Goal: Transaction & Acquisition: Purchase product/service

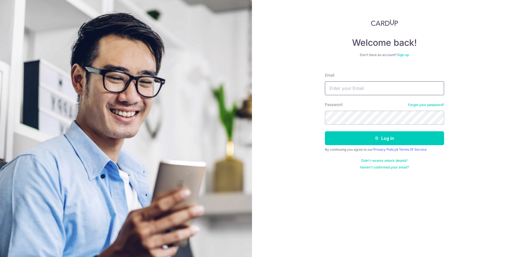
click at [339, 90] on input "Email" at bounding box center [384, 88] width 119 height 14
type input "[EMAIL_ADDRESS][DOMAIN_NAME]"
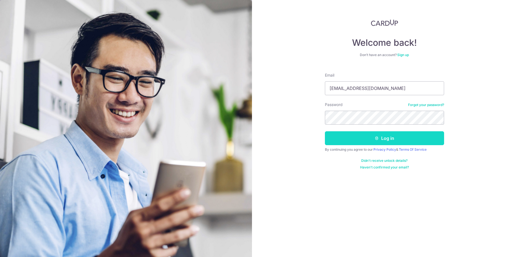
click at [375, 138] on icon "submit" at bounding box center [377, 138] width 4 height 4
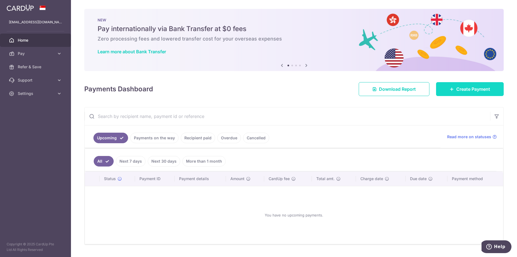
click at [469, 91] on span "Create Payment" at bounding box center [474, 89] width 34 height 7
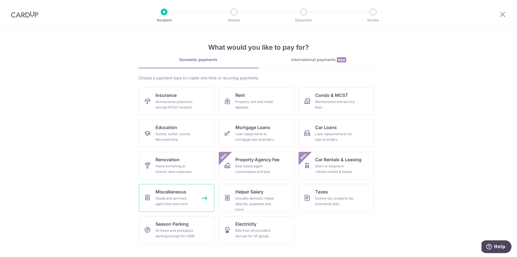
click at [175, 192] on span "Miscellaneous" at bounding box center [171, 191] width 31 height 7
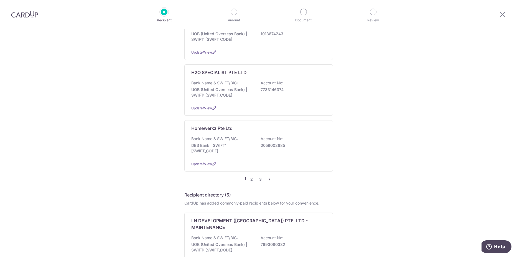
scroll to position [583, 0]
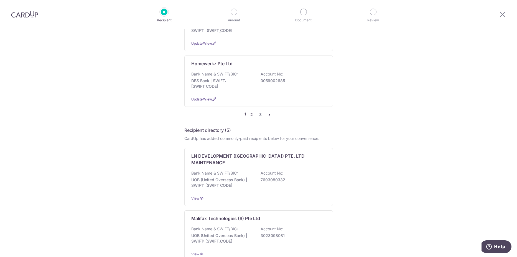
click at [251, 111] on link "2" at bounding box center [252, 114] width 7 height 7
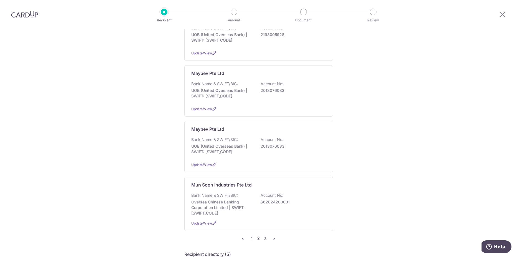
scroll to position [453, 0]
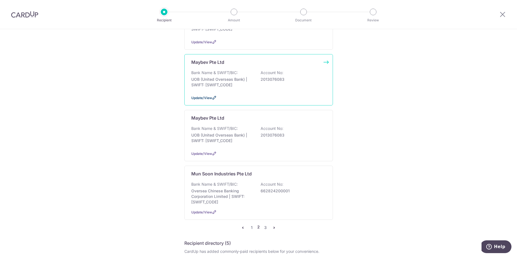
click at [194, 96] on span "Update/View" at bounding box center [201, 98] width 21 height 4
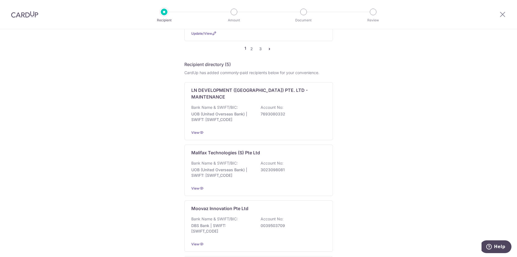
scroll to position [584, 0]
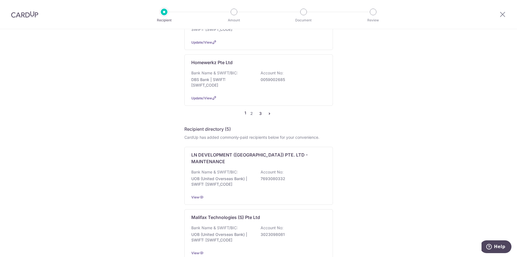
click at [258, 110] on link "3" at bounding box center [260, 113] width 7 height 7
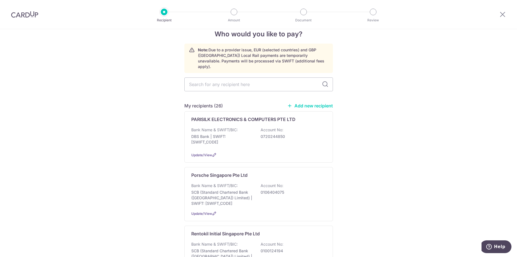
scroll to position [0, 0]
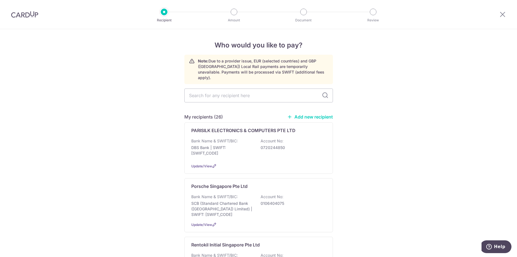
click at [309, 114] on link "Add new recipient" at bounding box center [310, 117] width 46 height 6
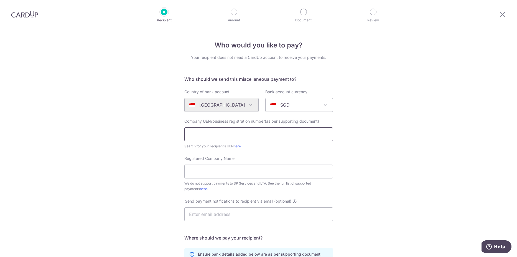
click at [196, 135] on input "text" at bounding box center [258, 134] width 149 height 14
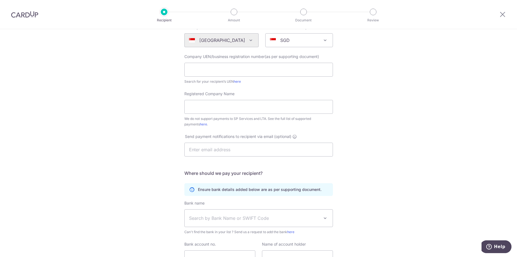
click at [138, 92] on div "Who would you like to pay? Your recipient does not need a CardUp account to rec…" at bounding box center [258, 136] width 517 height 344
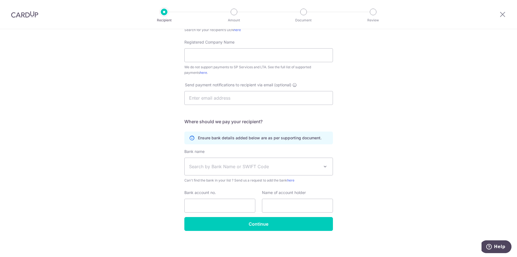
scroll to position [0, 0]
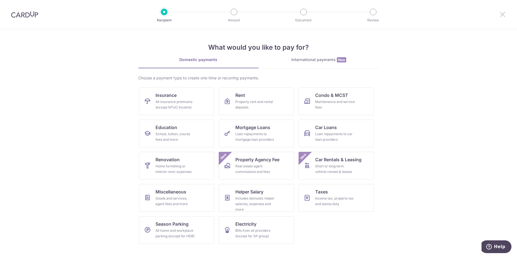
click at [503, 15] on icon at bounding box center [503, 14] width 7 height 7
